Goal: Task Accomplishment & Management: Manage account settings

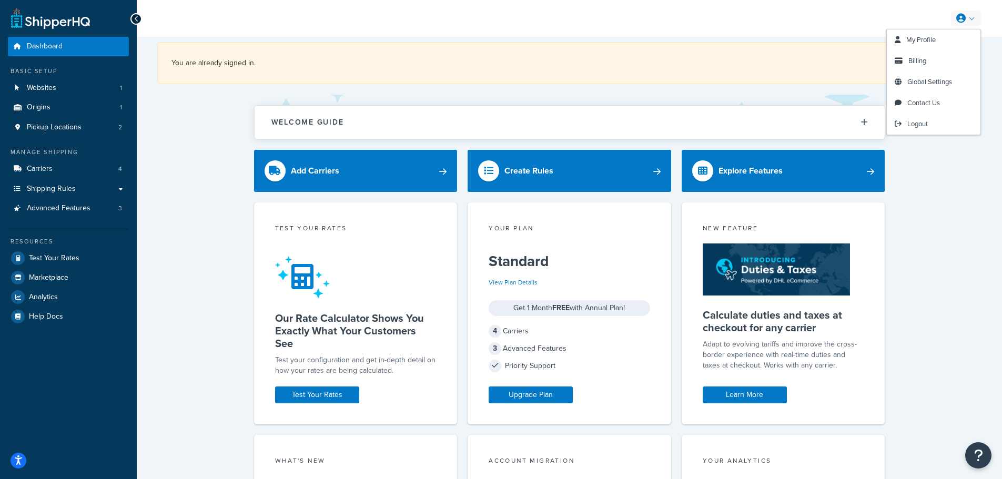
click at [974, 20] on link at bounding box center [966, 19] width 30 height 16
click at [926, 63] on span "Billing" at bounding box center [918, 61] width 18 height 10
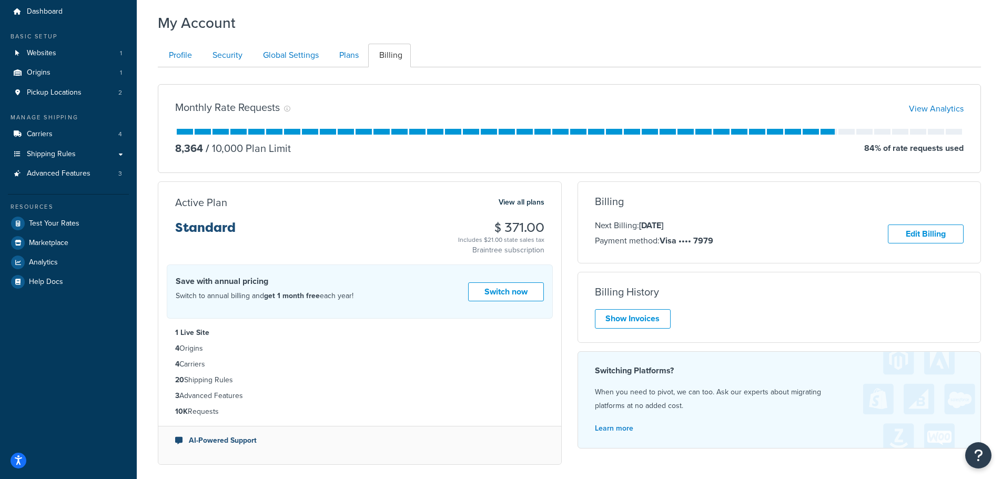
scroll to position [53, 0]
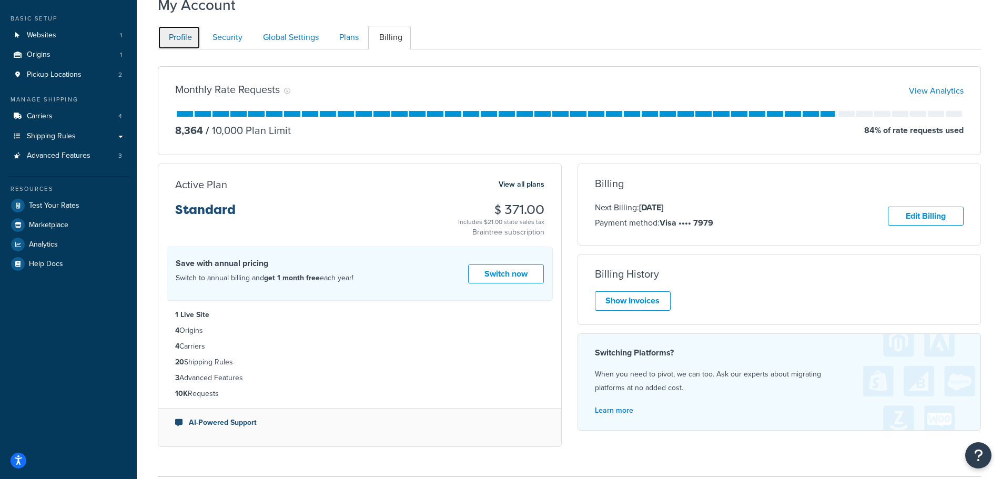
click at [174, 41] on link "Profile" at bounding box center [179, 38] width 43 height 24
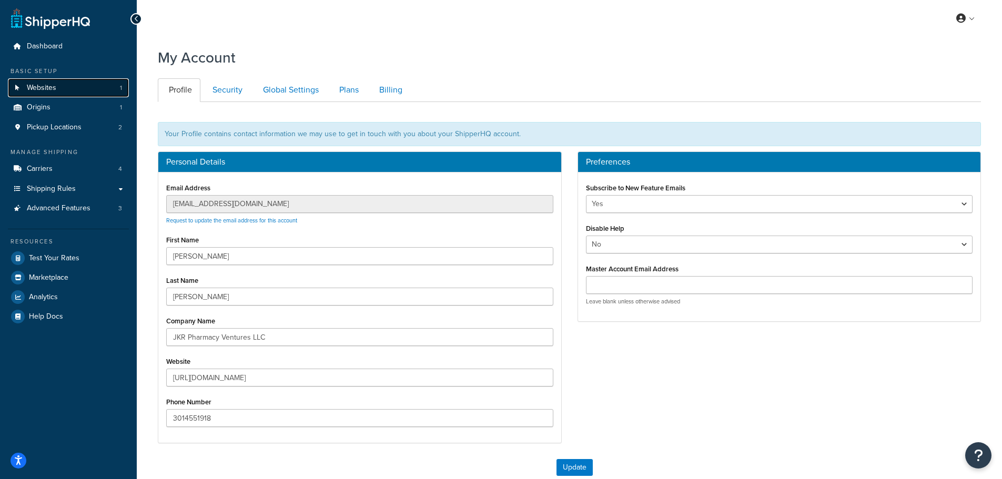
click at [83, 90] on link "Websites 1" at bounding box center [68, 87] width 121 height 19
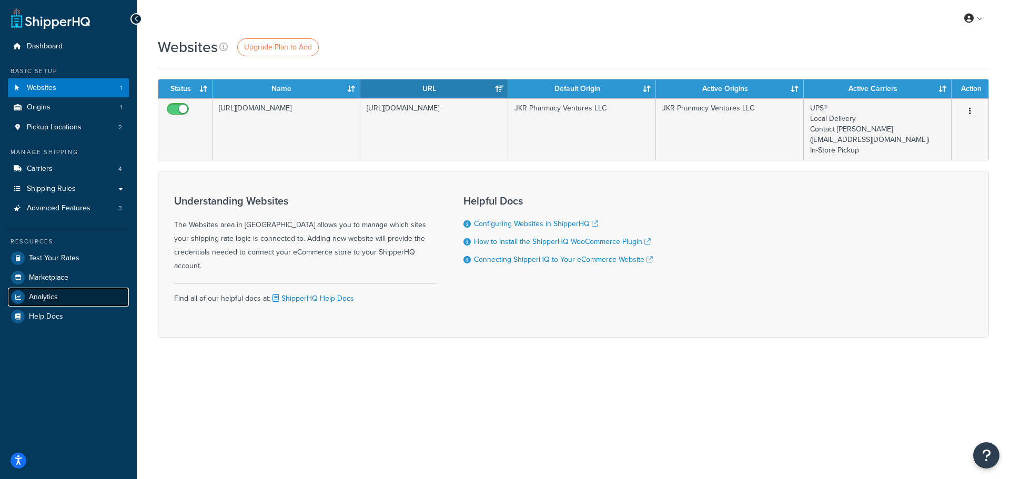
click at [45, 303] on link "Analytics" at bounding box center [68, 297] width 121 height 19
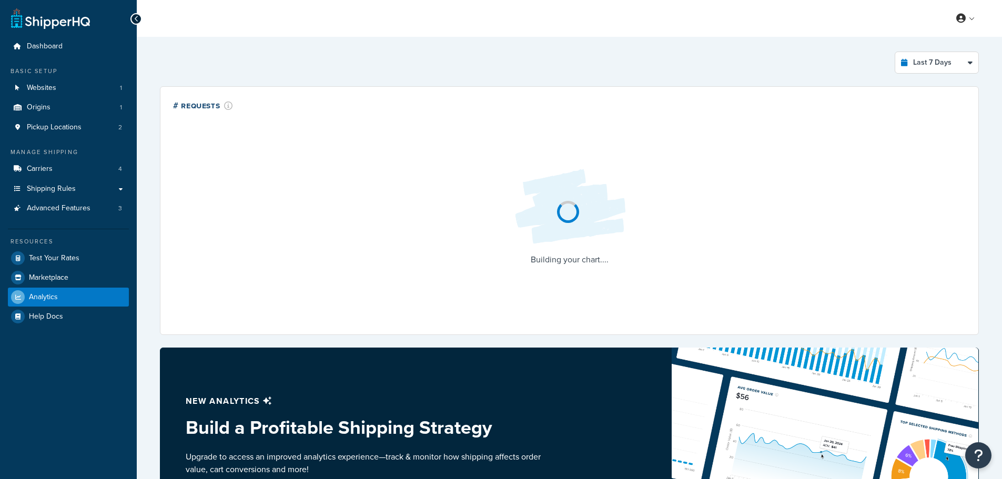
select select "last_7_days"
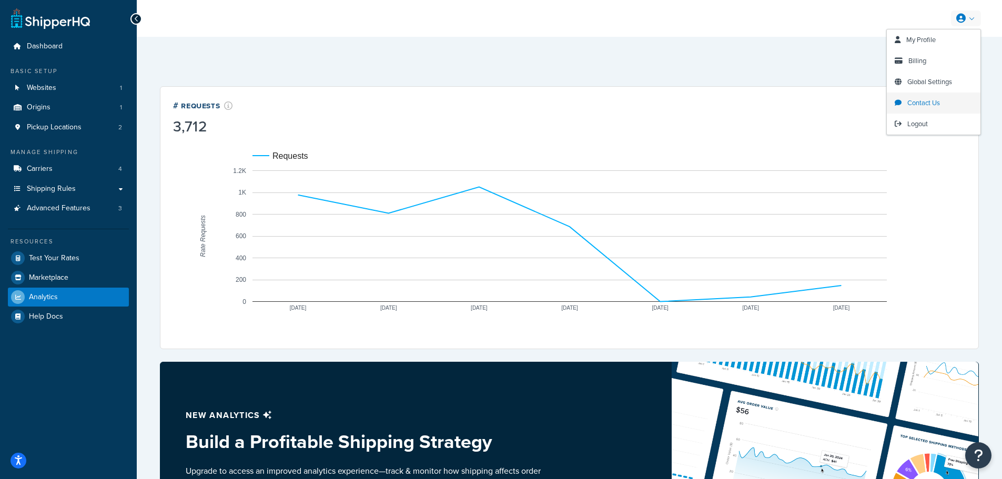
click at [937, 100] on span "Contact Us" at bounding box center [924, 103] width 33 height 10
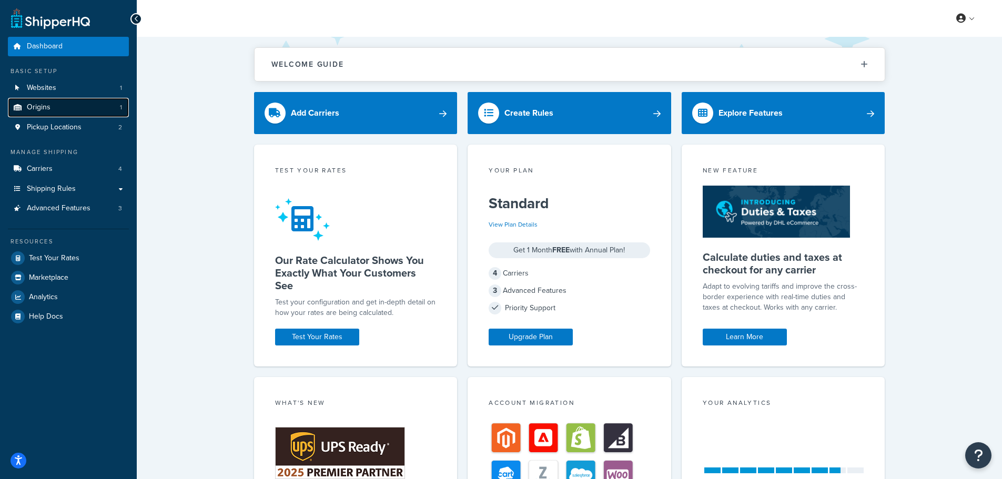
click at [42, 104] on span "Origins" at bounding box center [39, 107] width 24 height 9
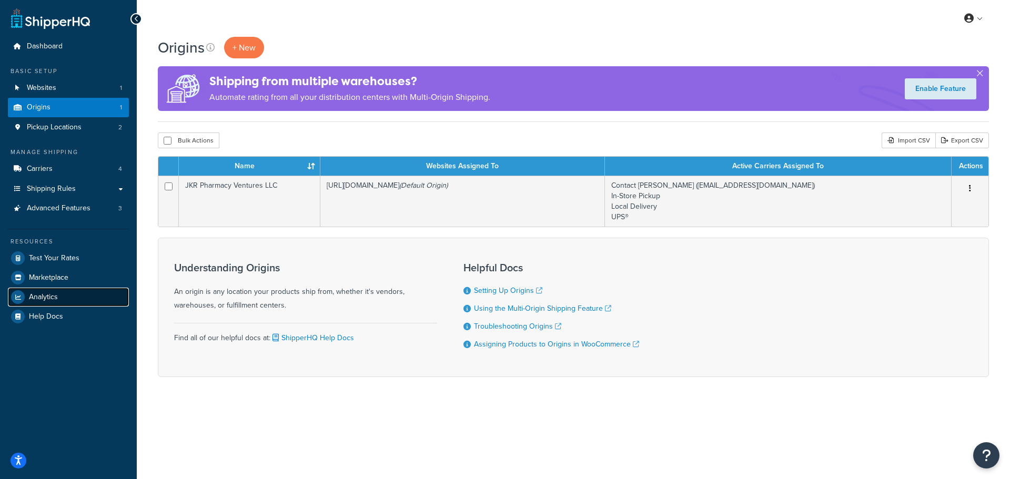
click at [63, 297] on link "Analytics" at bounding box center [68, 297] width 121 height 19
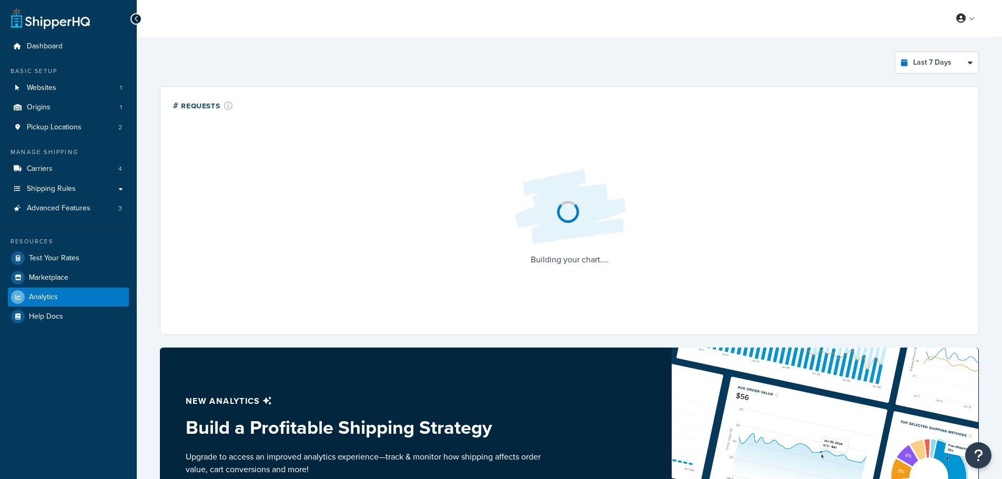
select select "last_7_days"
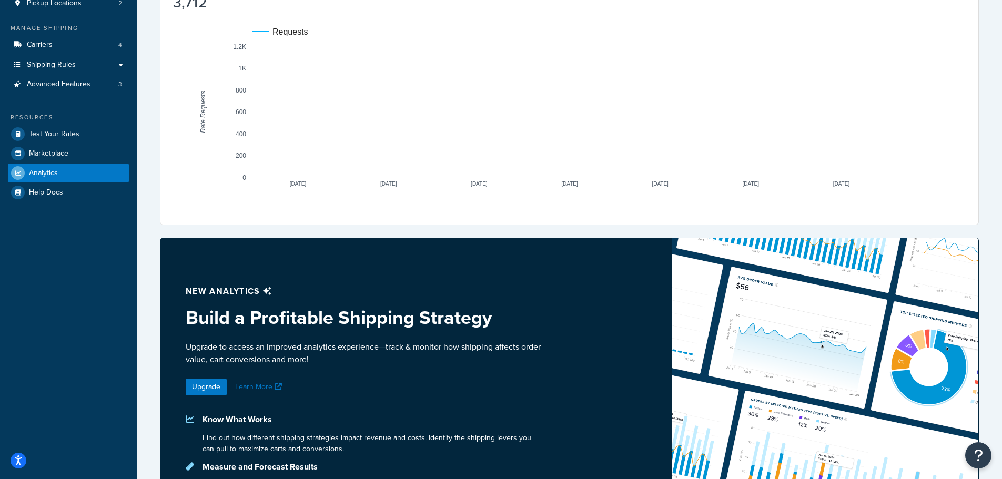
scroll to position [105, 0]
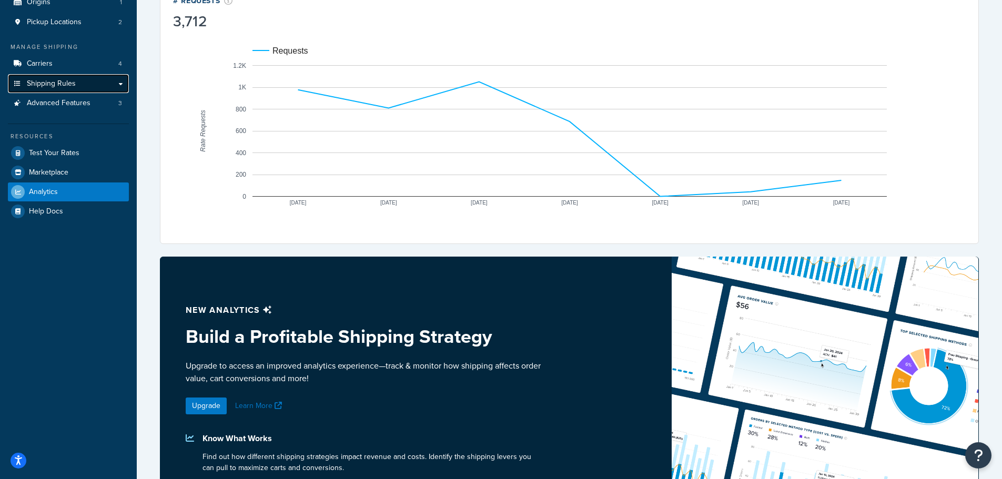
click at [101, 85] on link "Shipping Rules" at bounding box center [68, 83] width 121 height 19
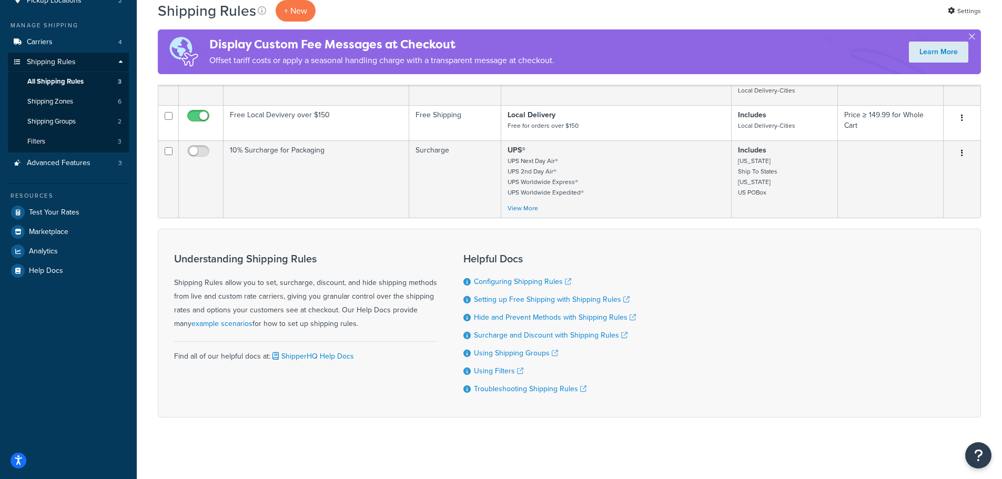
scroll to position [133, 0]
click at [89, 97] on link "Shipping Zones 6" at bounding box center [68, 99] width 121 height 19
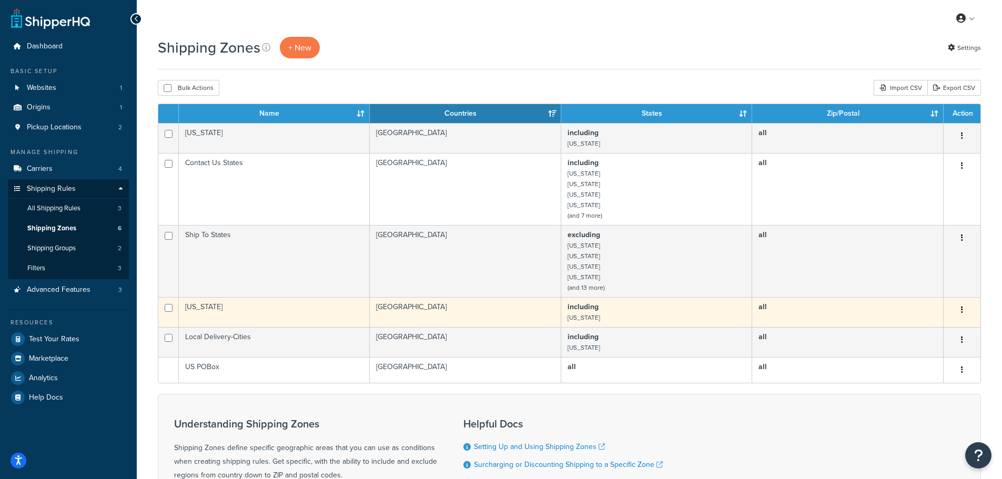
click at [969, 313] on button "button" at bounding box center [962, 310] width 15 height 17
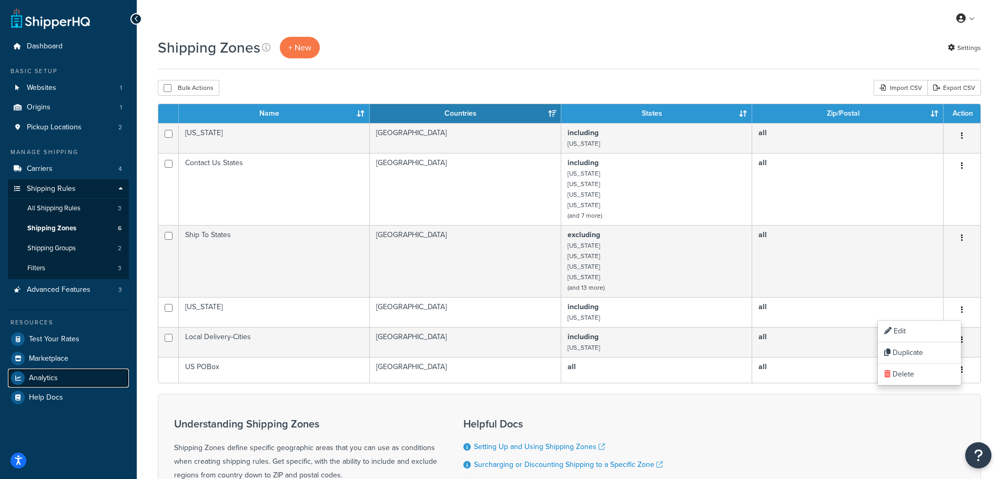
click at [47, 371] on link "Analytics" at bounding box center [68, 378] width 121 height 19
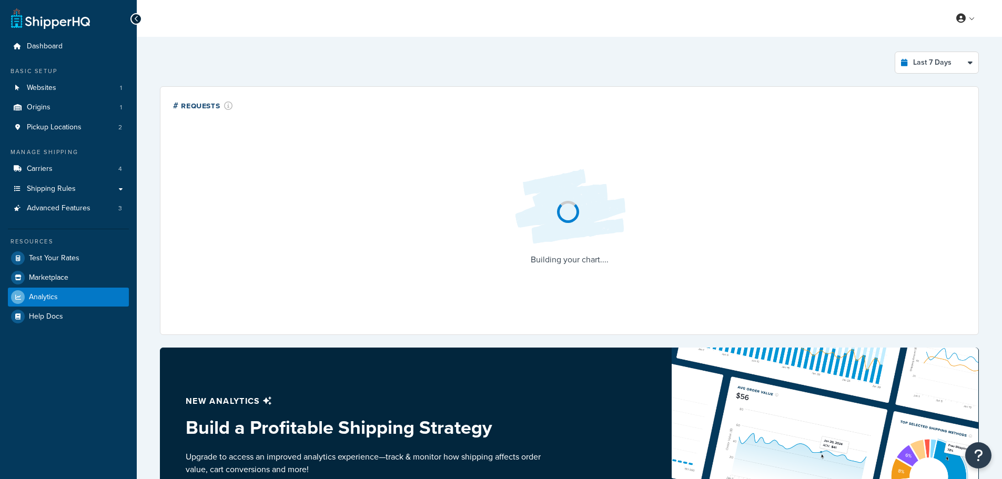
select select "last_7_days"
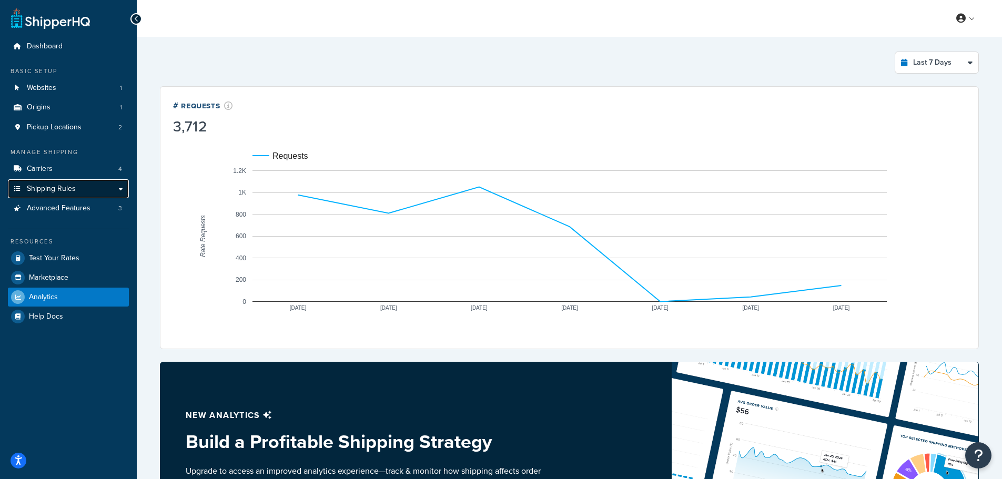
click at [121, 187] on link "Shipping Rules" at bounding box center [68, 188] width 121 height 19
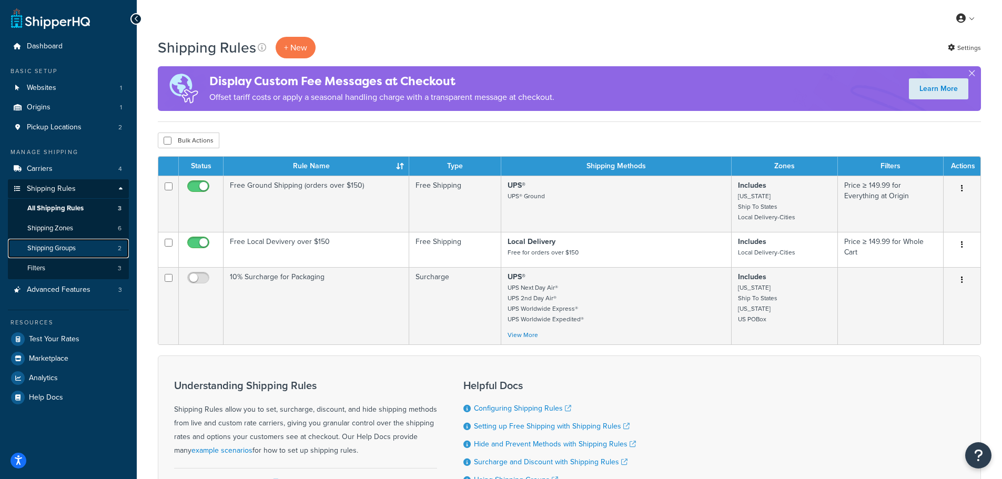
click at [84, 249] on link "Shipping Groups 2" at bounding box center [68, 248] width 121 height 19
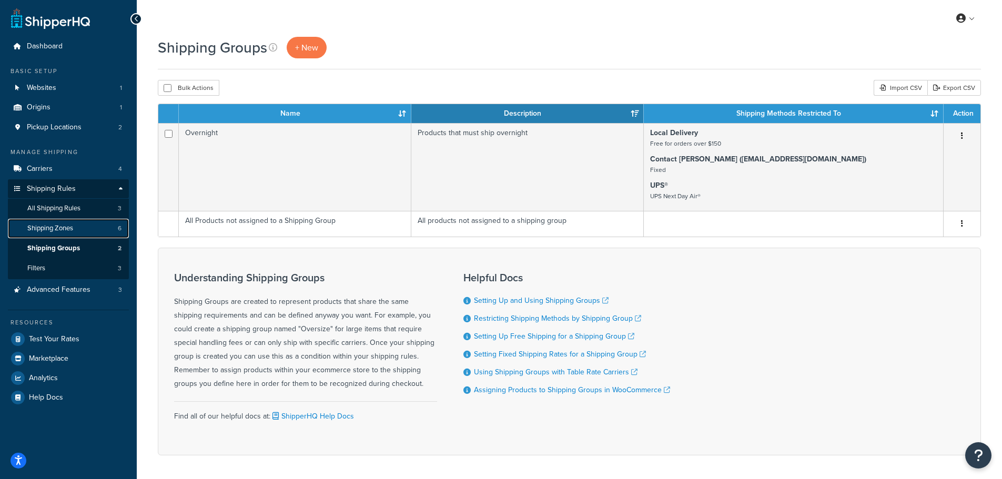
click at [92, 233] on link "Shipping Zones 6" at bounding box center [68, 228] width 121 height 19
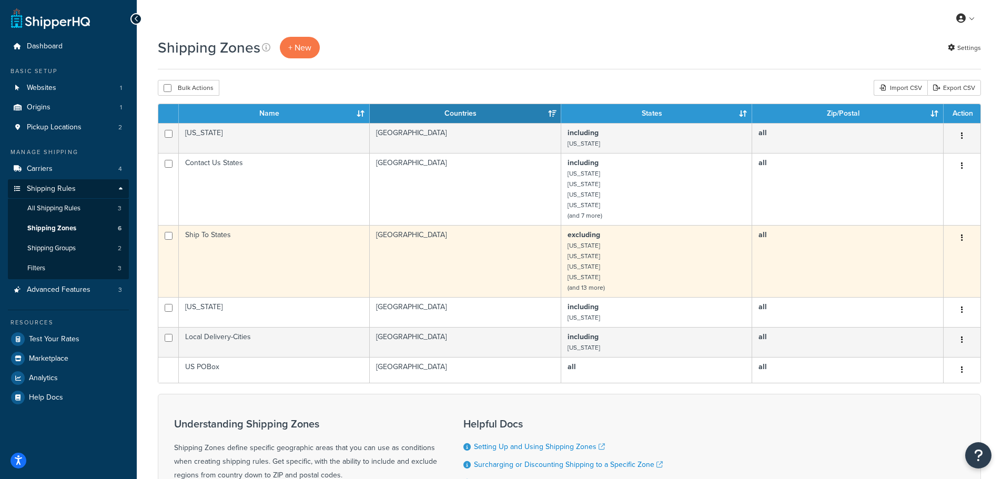
click at [965, 236] on button "button" at bounding box center [962, 238] width 15 height 17
click at [931, 255] on link "Edit" at bounding box center [919, 260] width 83 height 22
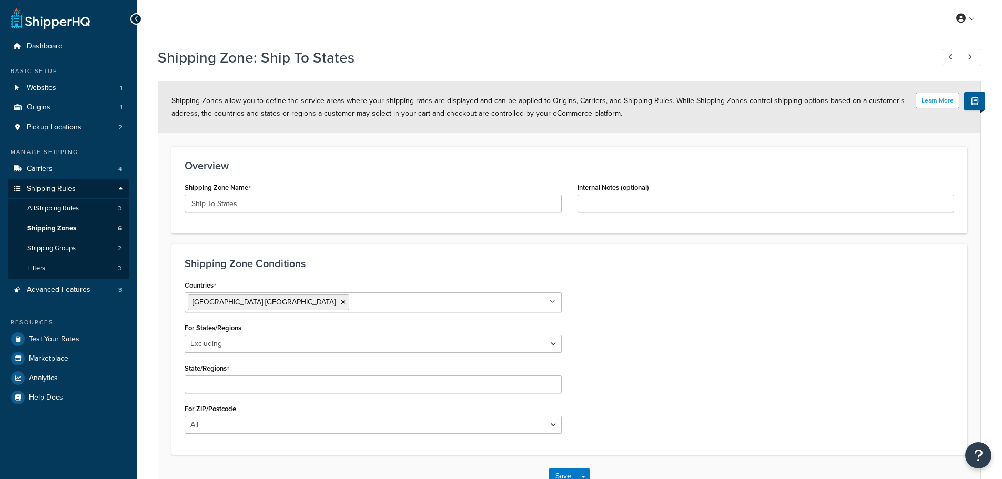
select select "excluding"
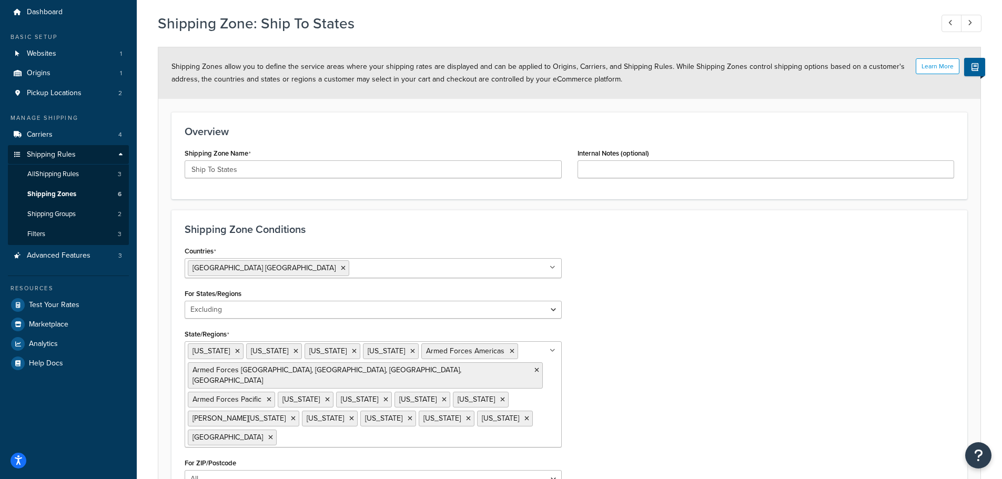
scroll to position [53, 0]
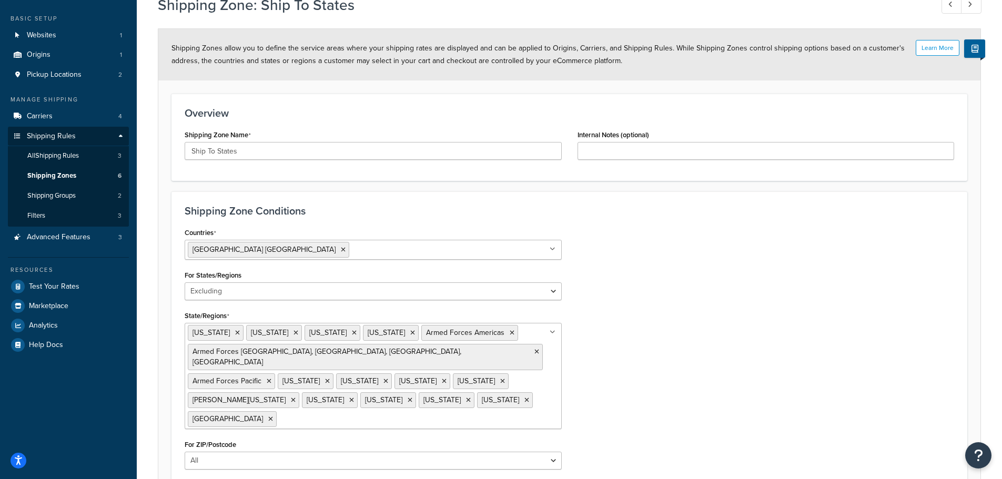
click at [460, 253] on ul "United States USA" at bounding box center [373, 250] width 377 height 20
type input "puer"
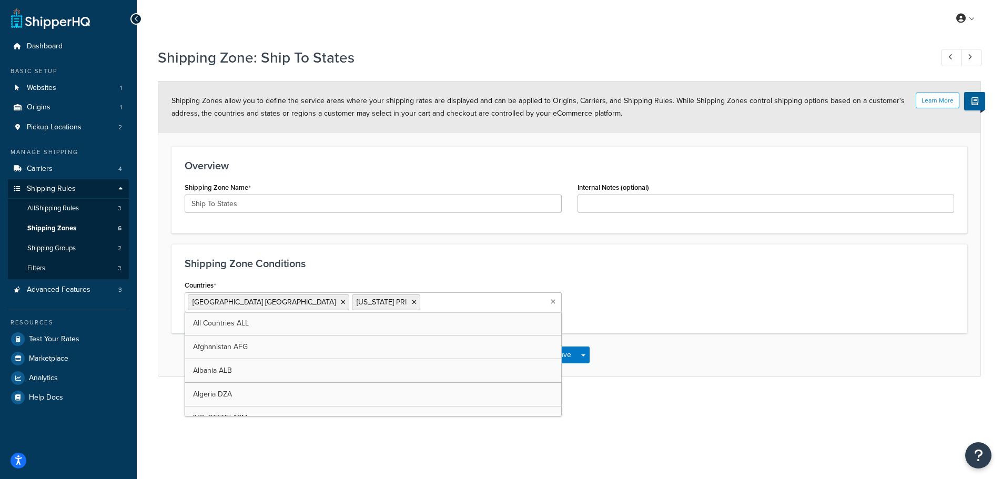
scroll to position [0, 0]
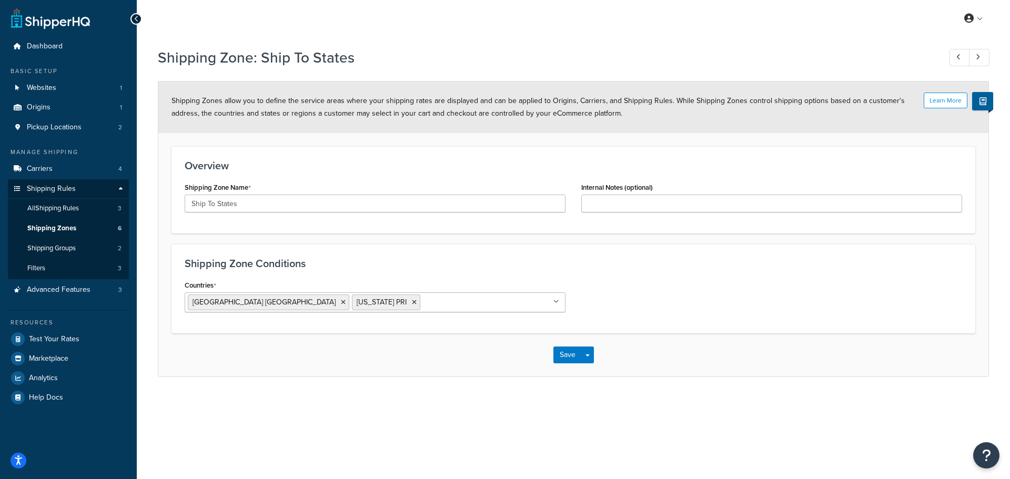
click at [646, 267] on h3 "Shipping Zone Conditions" at bounding box center [574, 264] width 778 height 12
click at [412, 303] on icon at bounding box center [414, 302] width 5 height 6
select select "excluding"
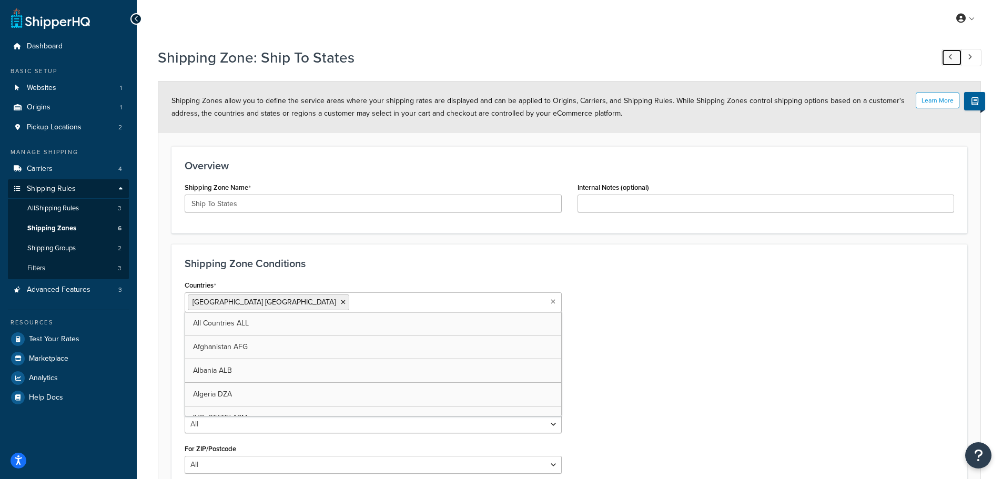
click at [944, 58] on link at bounding box center [952, 57] width 21 height 17
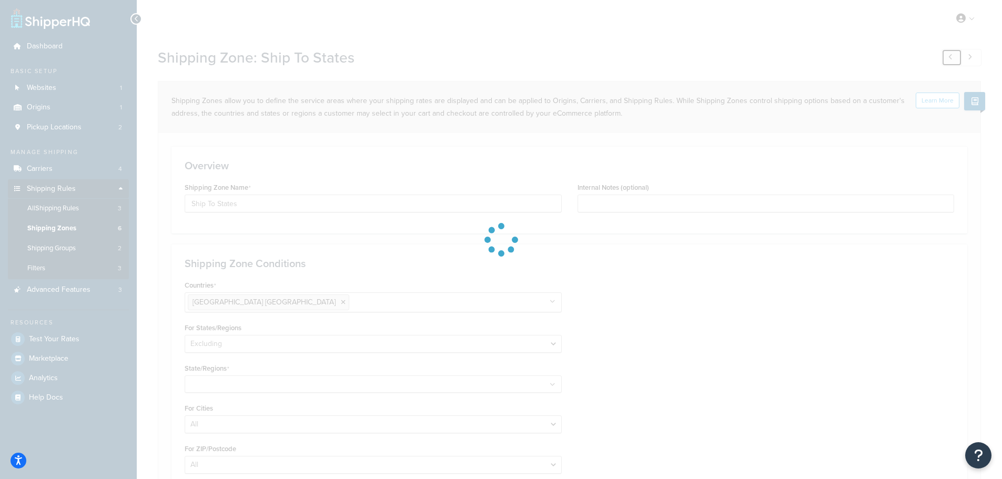
type input "Contact Us States"
select select "including"
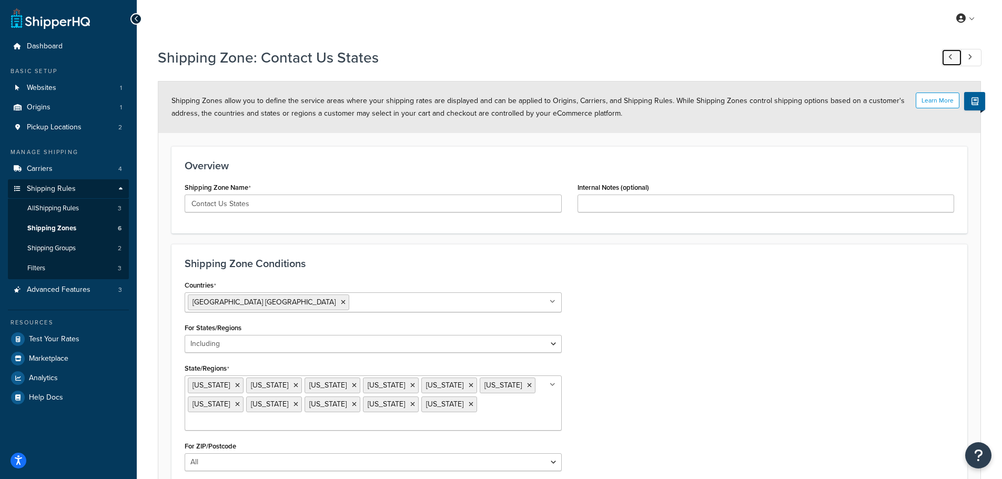
drag, startPoint x: 951, startPoint y: 58, endPoint x: 555, endPoint y: 49, distance: 396.3
click at [951, 58] on icon at bounding box center [951, 57] width 4 height 7
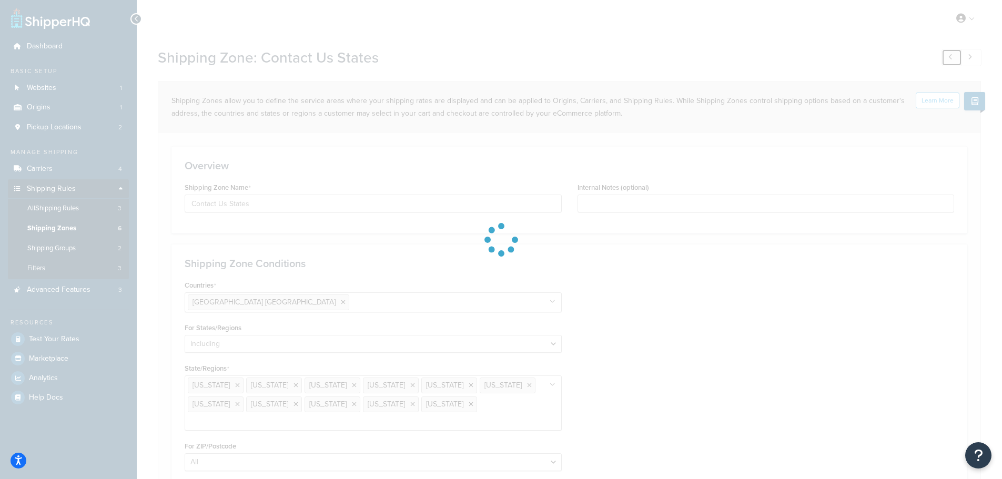
type input "[US_STATE]"
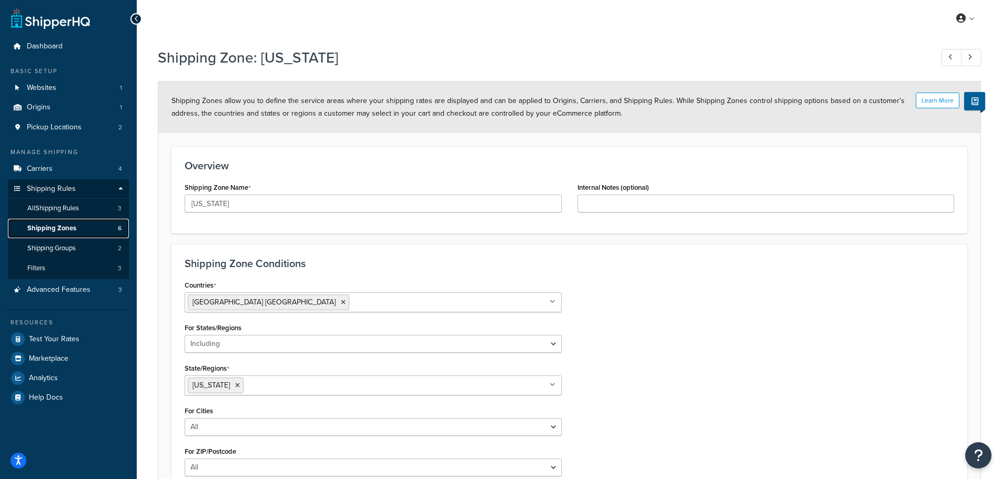
click at [55, 225] on span "Shipping Zones" at bounding box center [51, 228] width 49 height 9
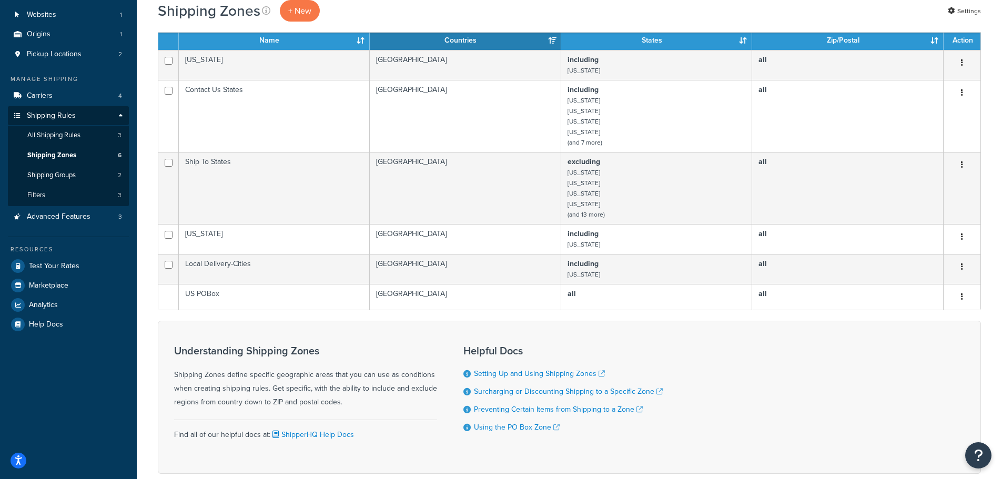
scroll to position [105, 0]
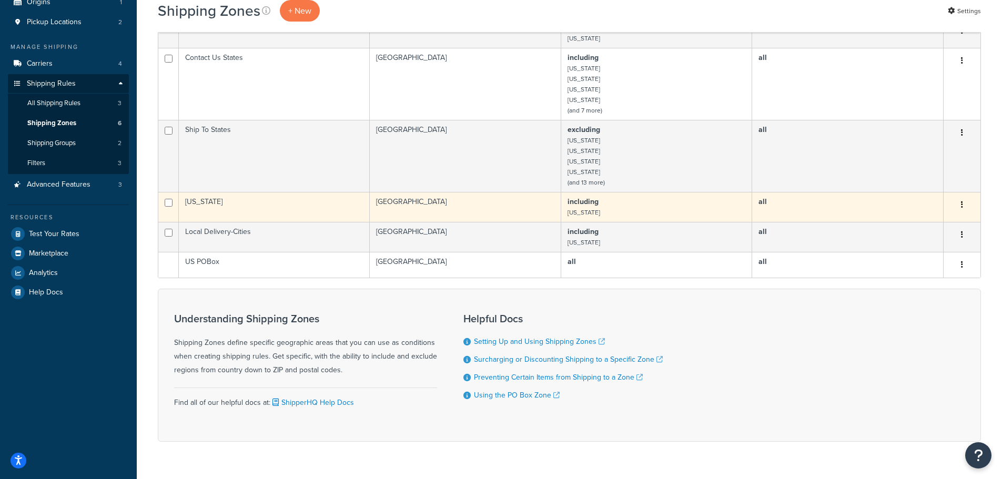
click at [308, 213] on td "[US_STATE]" at bounding box center [274, 207] width 191 height 30
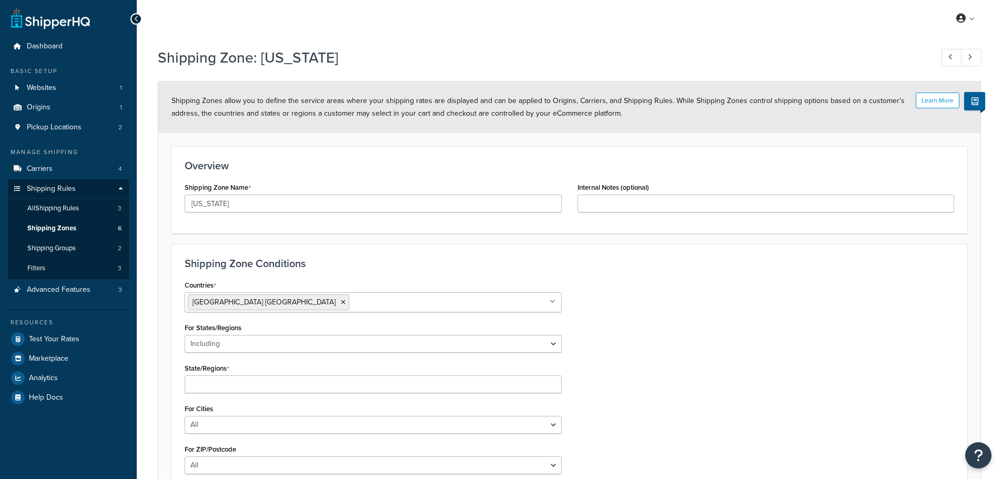
select select "including"
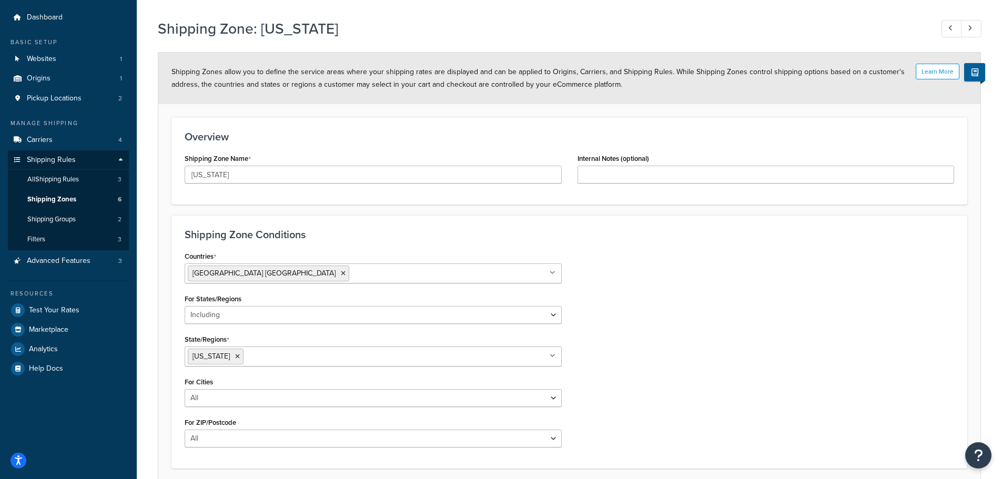
scroll to position [53, 0]
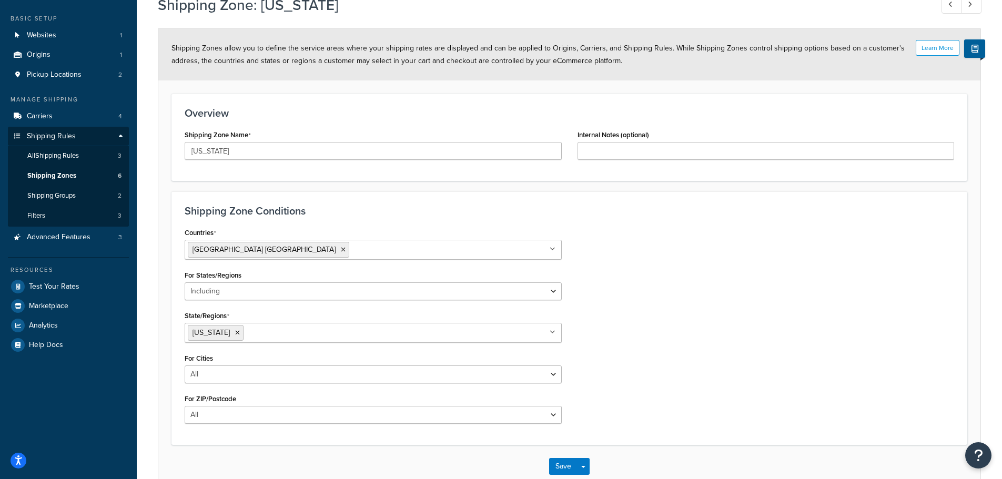
click at [248, 333] on input "State/Regions" at bounding box center [292, 333] width 93 height 12
type input "p"
click at [374, 295] on select "All Including Excluding" at bounding box center [373, 292] width 377 height 18
click at [185, 283] on select "All Including Excluding" at bounding box center [373, 292] width 377 height 18
click at [555, 459] on button "Save" at bounding box center [563, 466] width 28 height 17
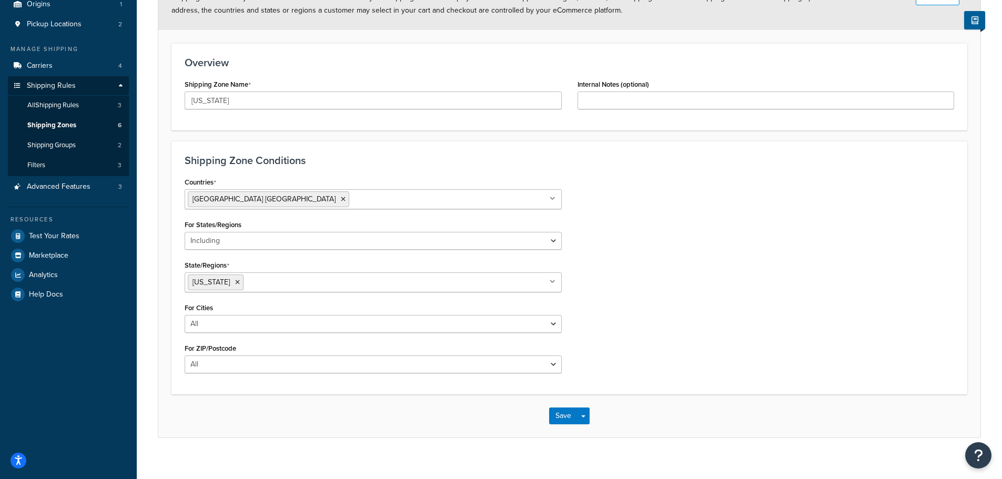
scroll to position [115, 0]
